Goal: Task Accomplishment & Management: Complete application form

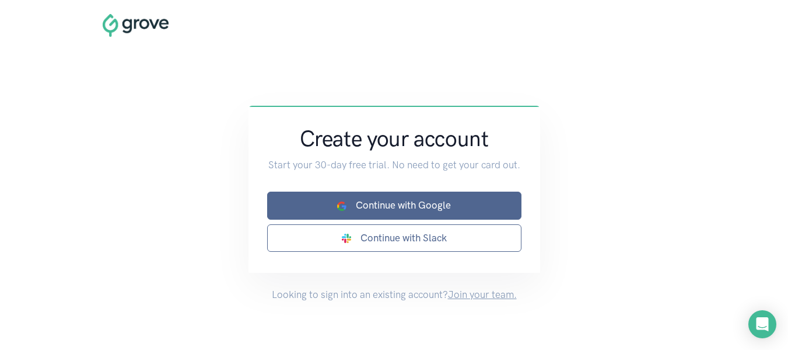
click at [375, 209] on link "Continue with Google" at bounding box center [394, 204] width 254 height 27
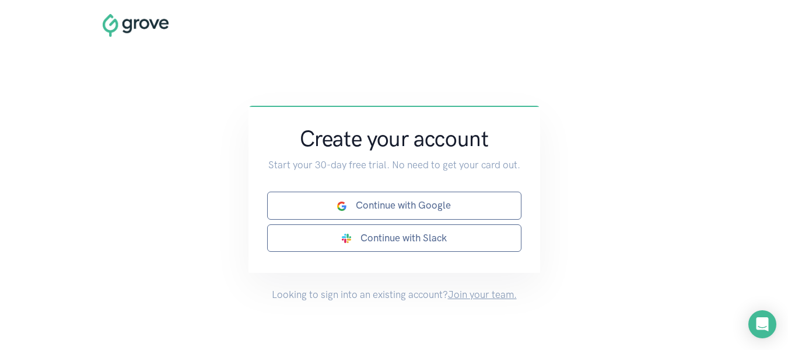
scroll to position [32, 0]
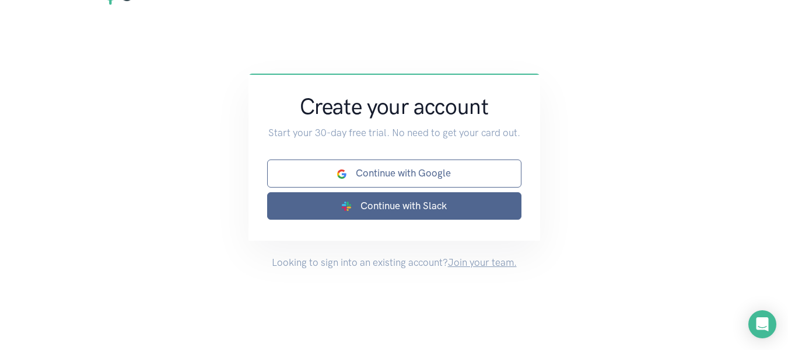
click at [365, 205] on link "Continue with Slack" at bounding box center [394, 205] width 254 height 27
